Goal: Information Seeking & Learning: Learn about a topic

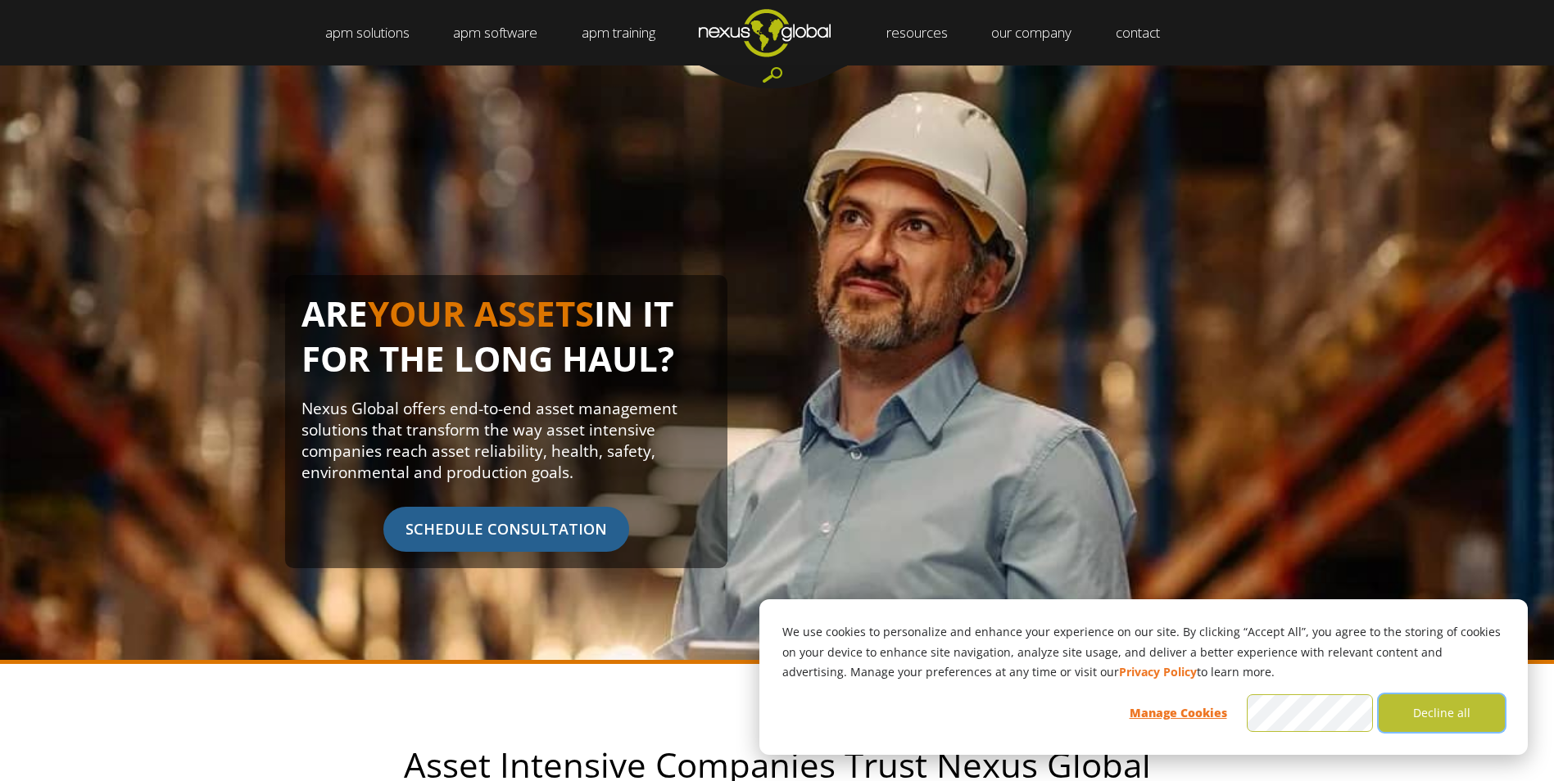
click at [1421, 722] on button "Decline all" at bounding box center [1441, 713] width 126 height 38
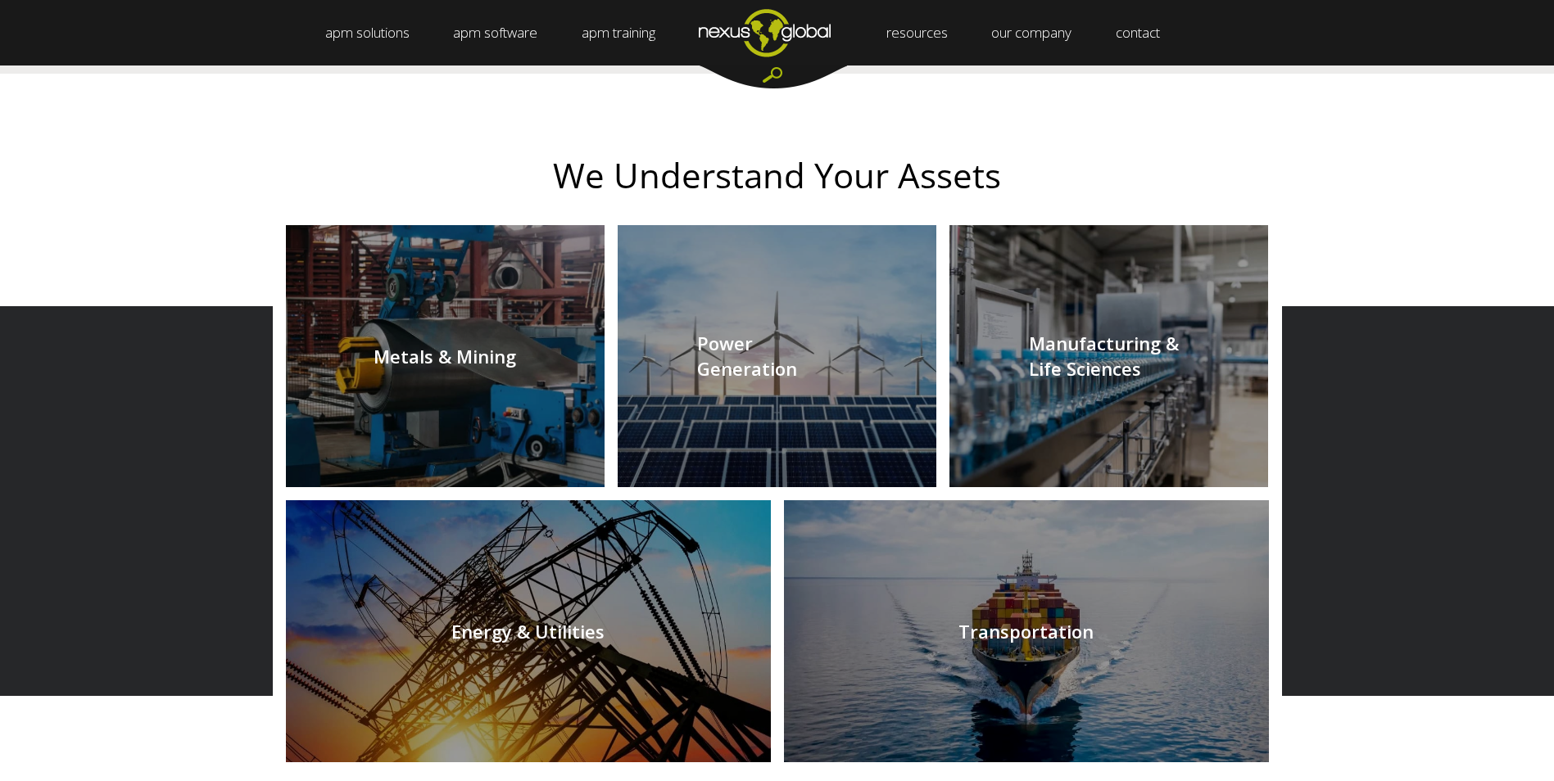
scroll to position [1556, 0]
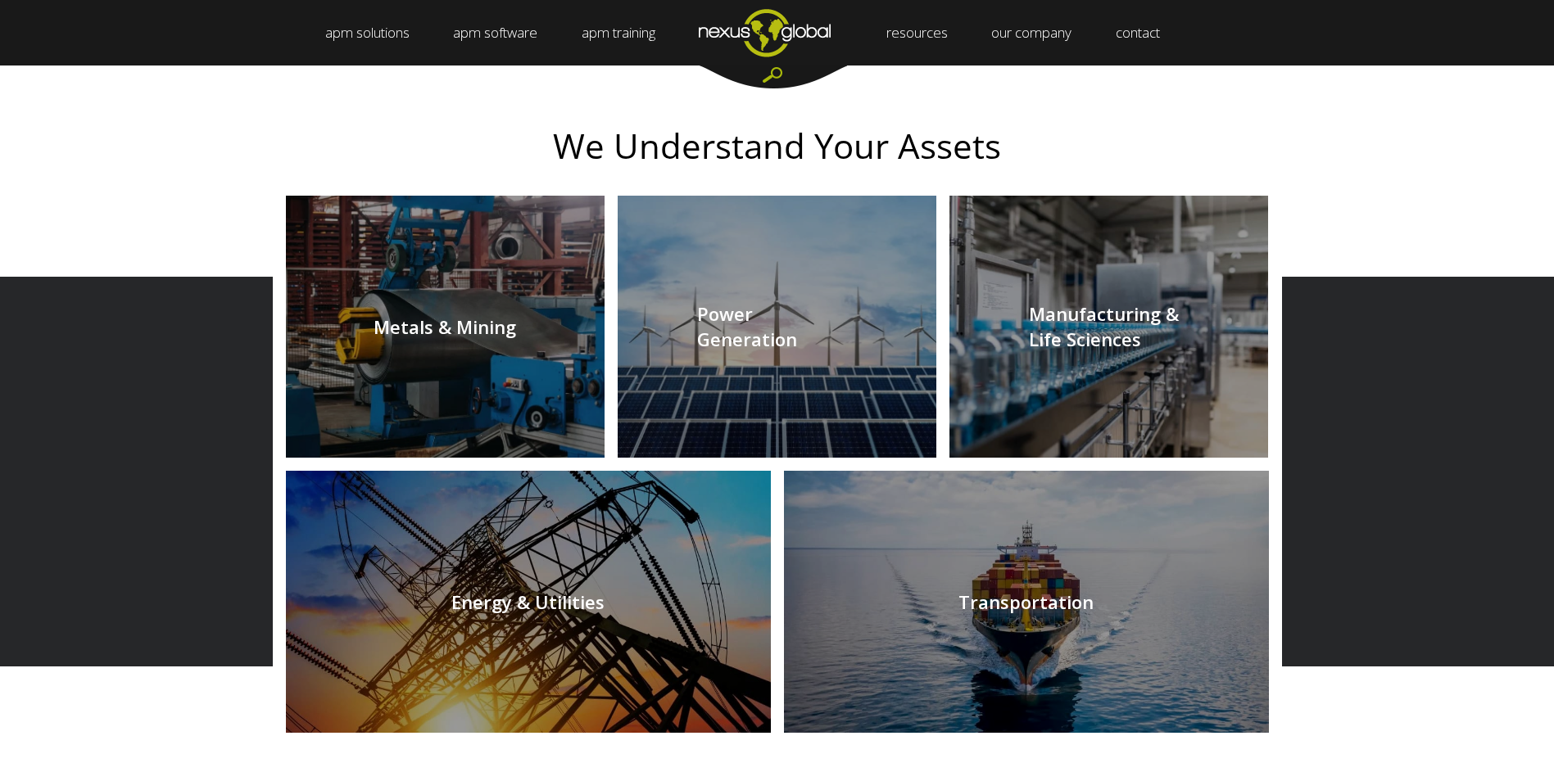
click at [577, 611] on link at bounding box center [528, 602] width 485 height 262
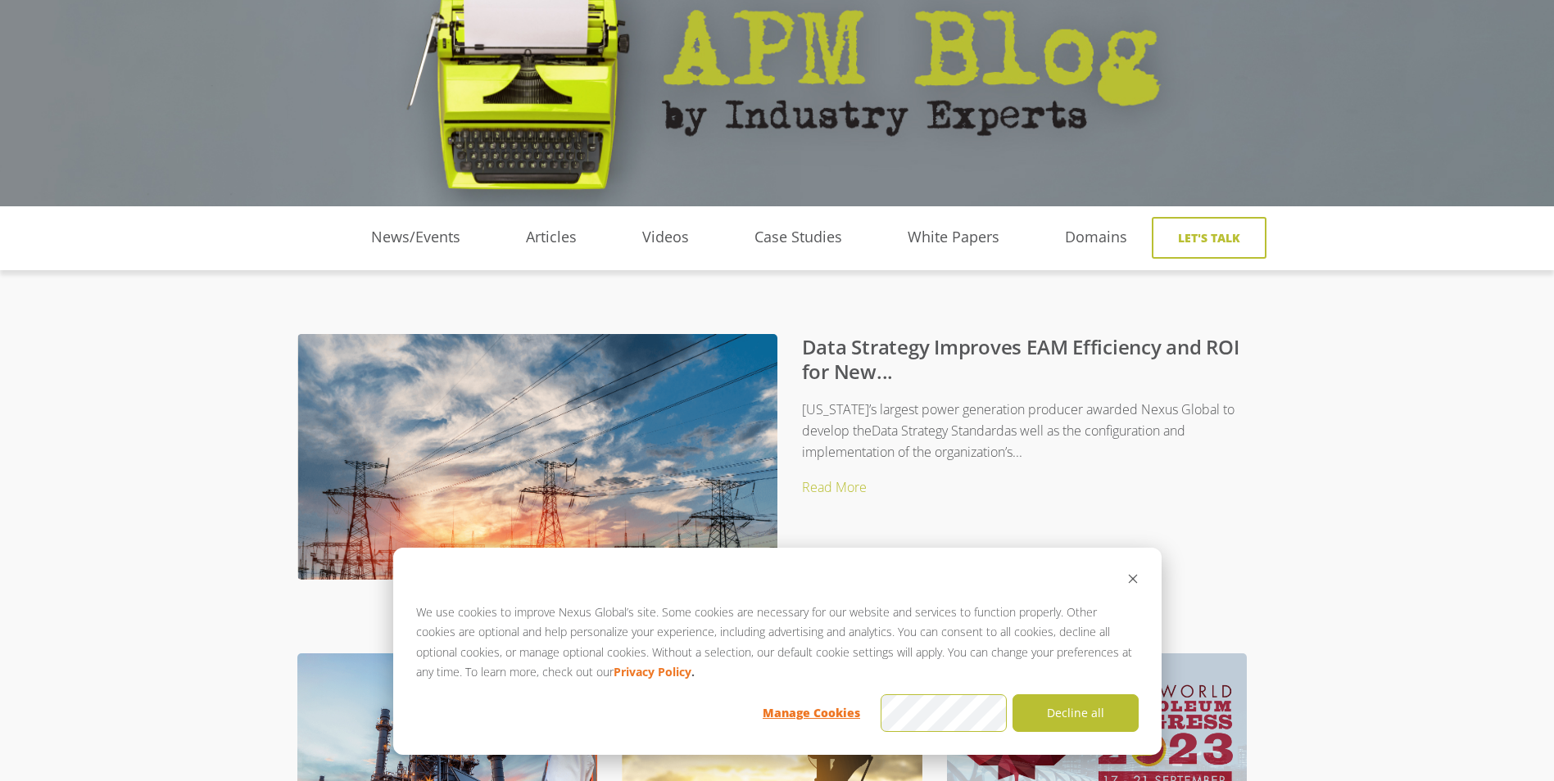
scroll to position [164, 0]
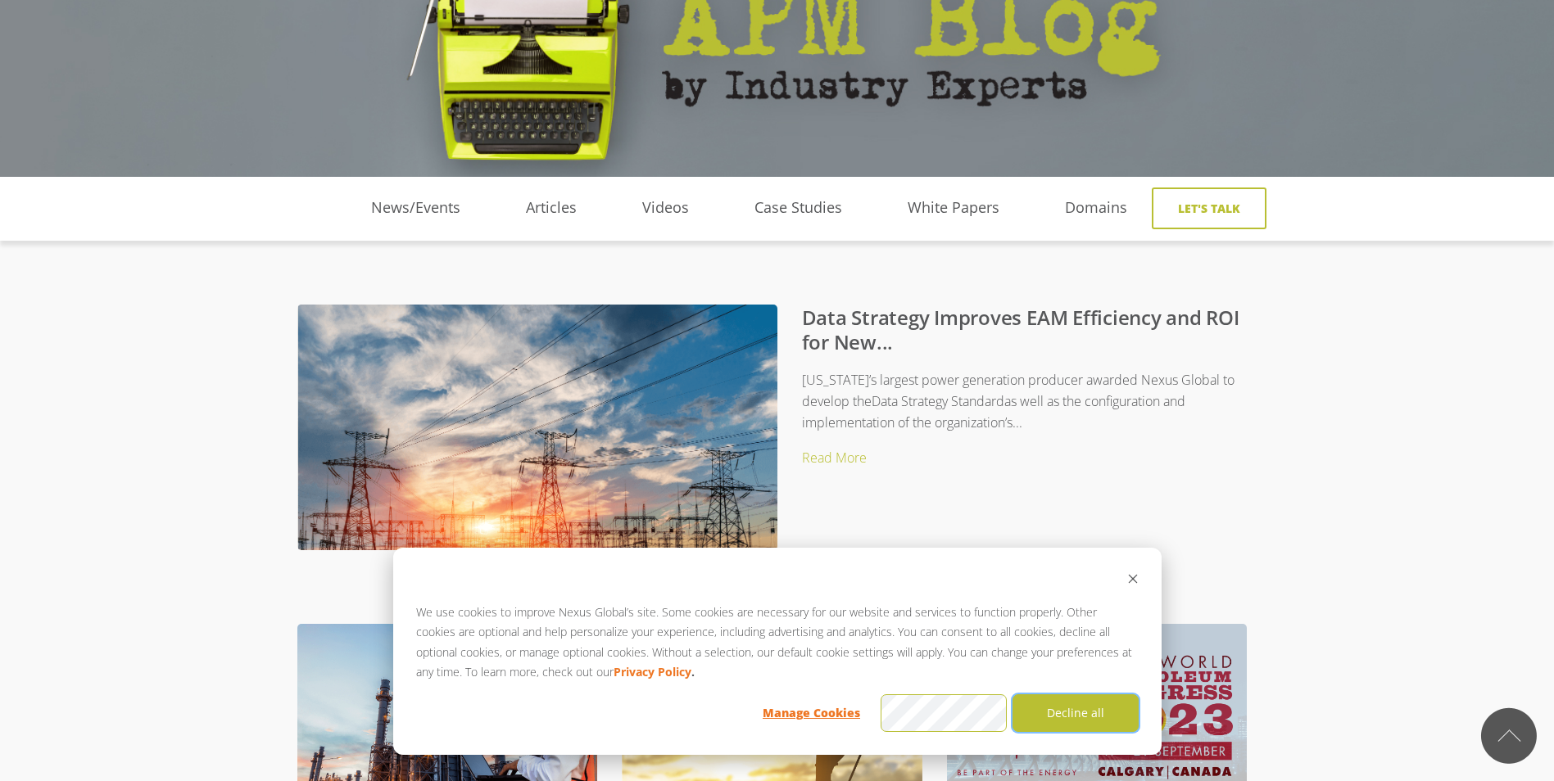
click at [1078, 715] on button "Decline all" at bounding box center [1075, 713] width 126 height 38
